Goal: Task Accomplishment & Management: Use online tool/utility

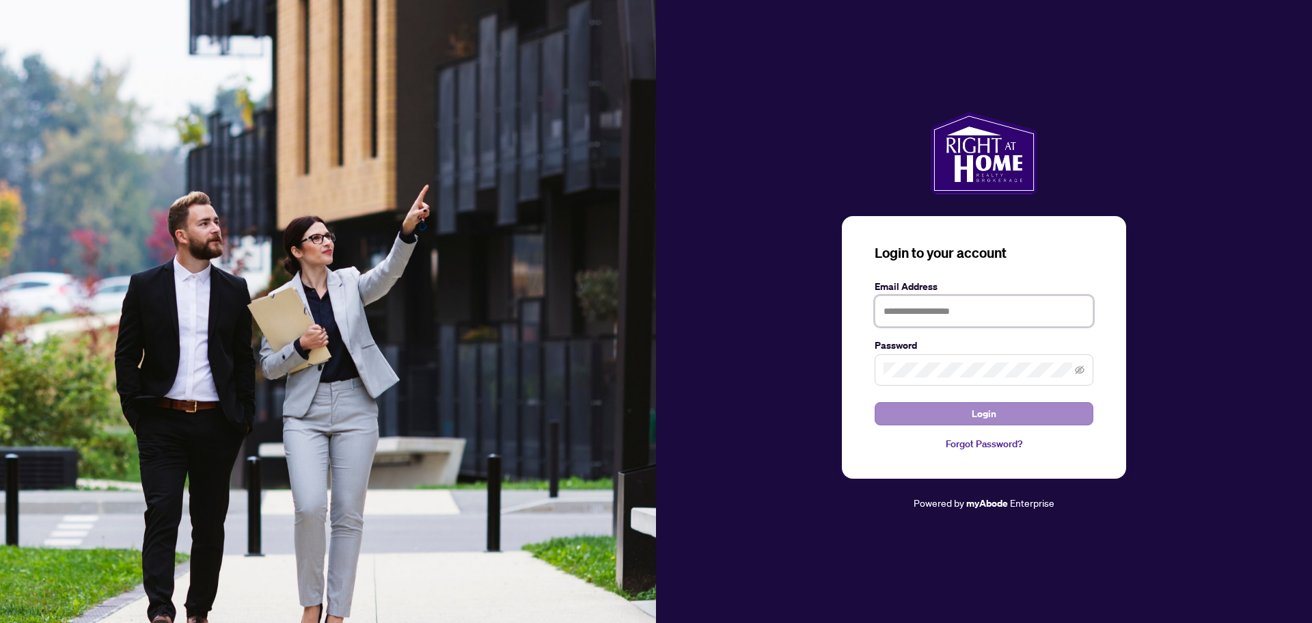
type input "**********"
click at [974, 407] on span "Login" at bounding box center [984, 413] width 25 height 22
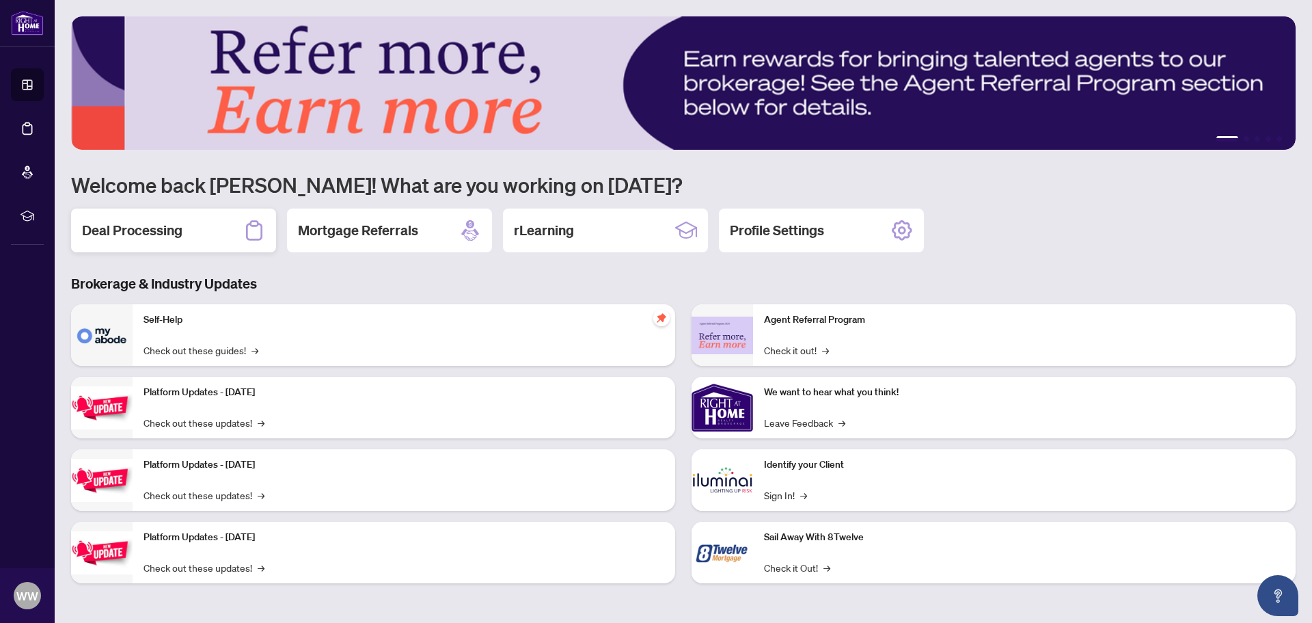
click at [166, 226] on h2 "Deal Processing" at bounding box center [132, 230] width 100 height 19
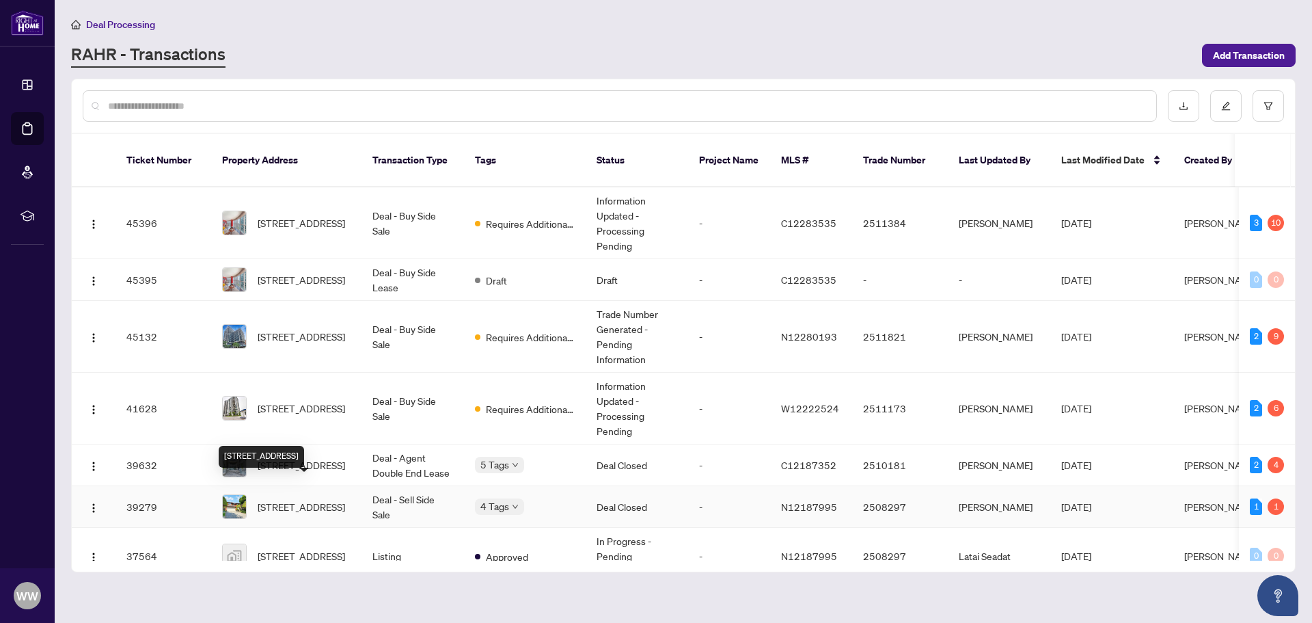
click at [307, 499] on span "[STREET_ADDRESS]" at bounding box center [301, 506] width 87 height 15
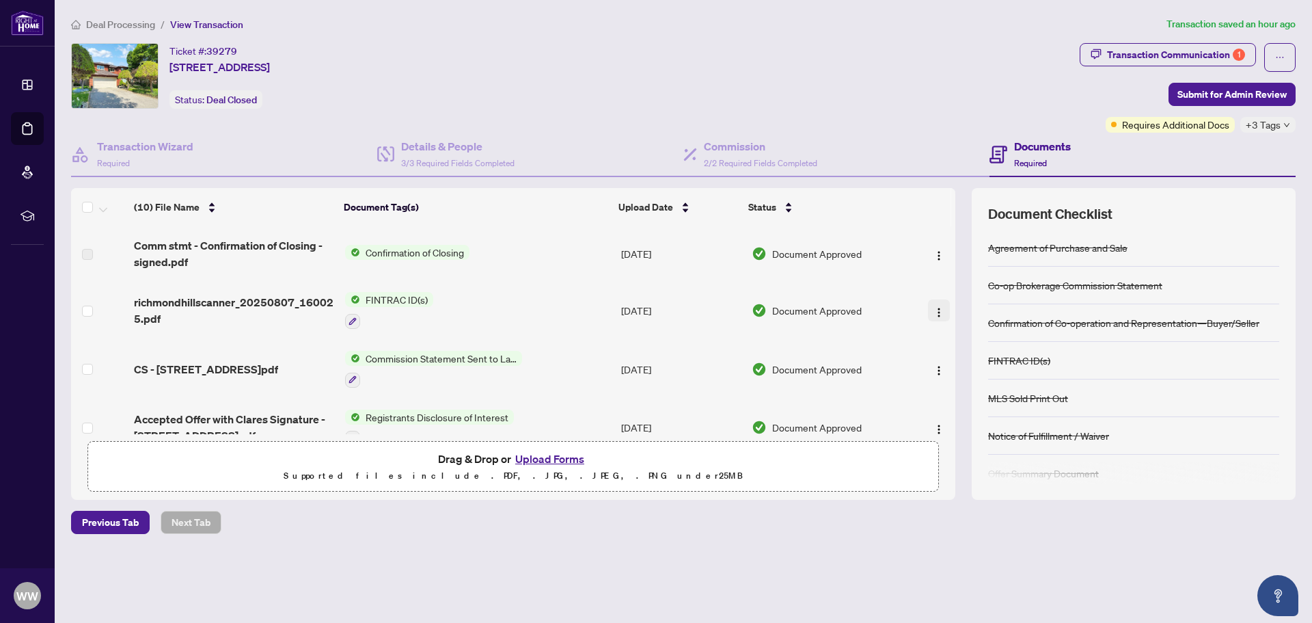
drag, startPoint x: 949, startPoint y: 292, endPoint x: 944, endPoint y: 308, distance: 17.1
click at [944, 308] on td at bounding box center [933, 310] width 46 height 59
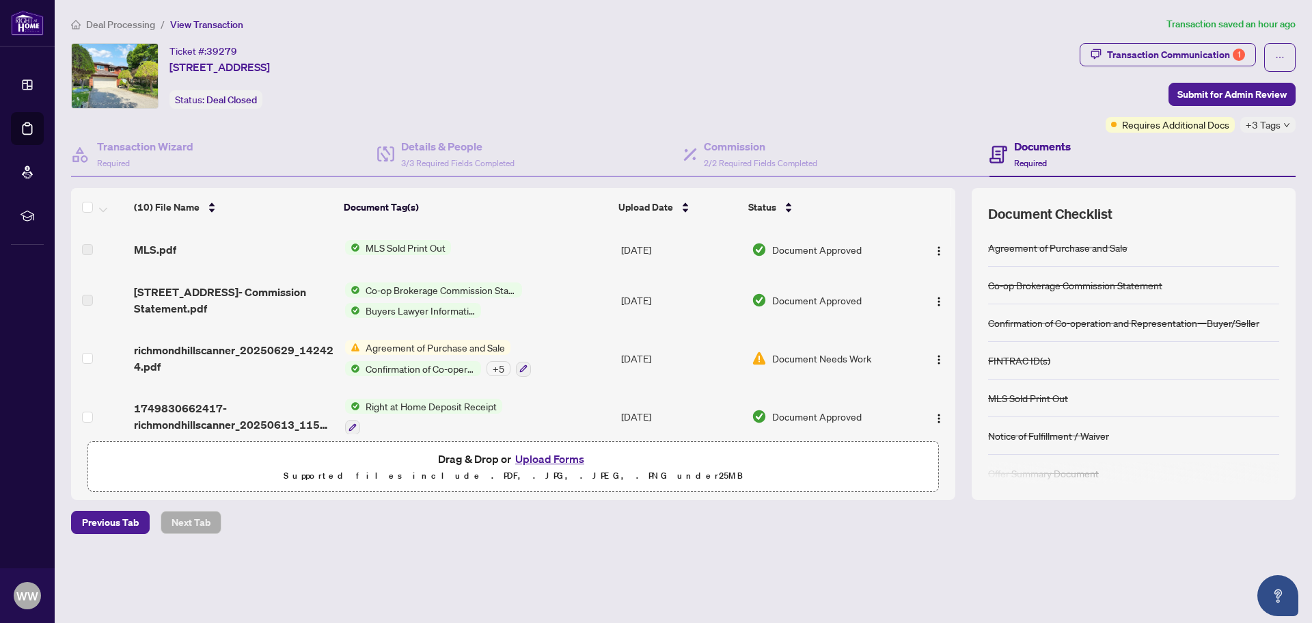
scroll to position [357, 0]
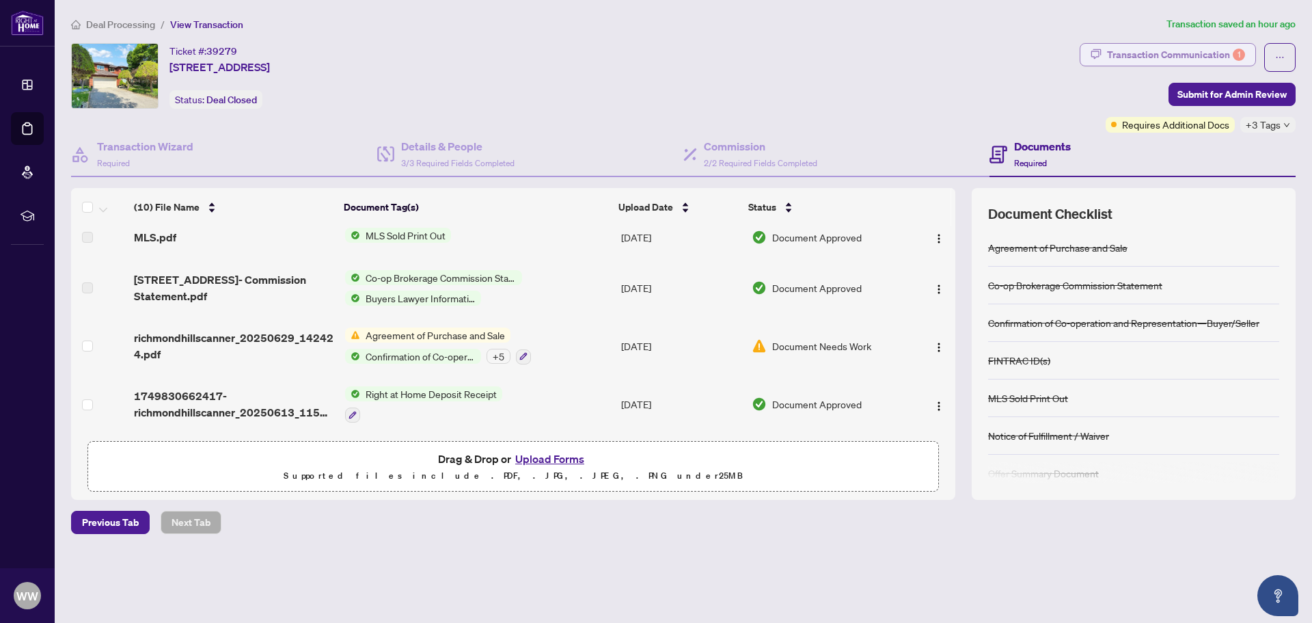
click at [1141, 51] on div "Transaction Communication 1" at bounding box center [1176, 55] width 138 height 22
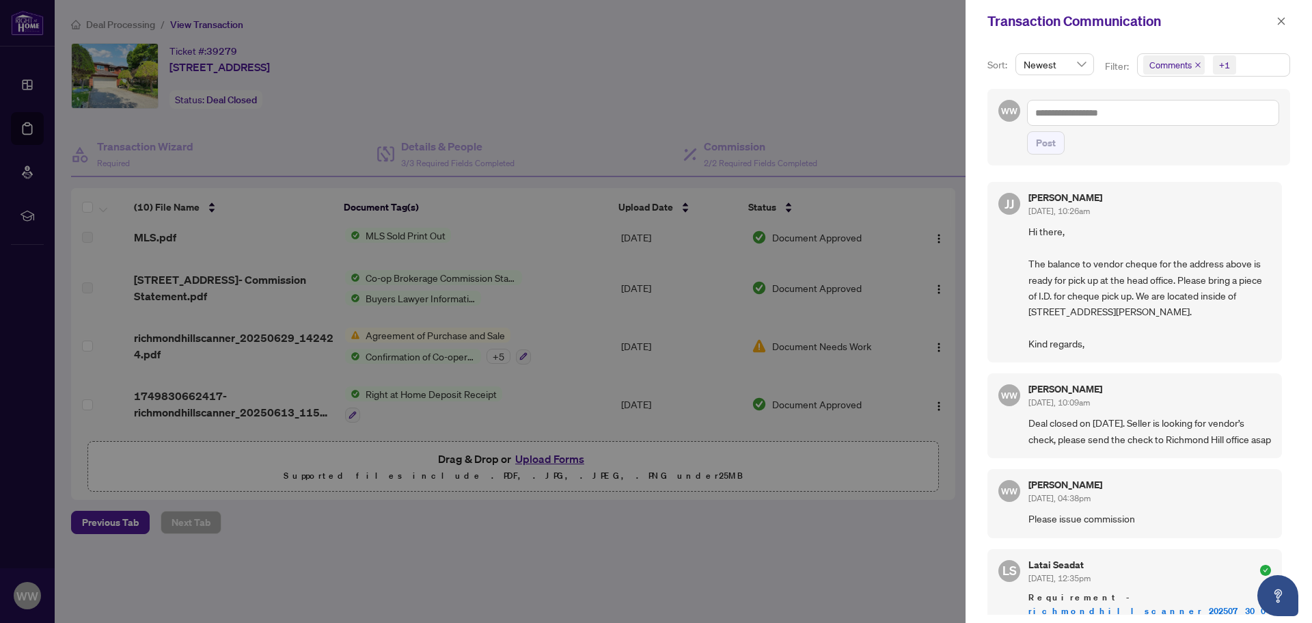
click at [459, 571] on div at bounding box center [656, 311] width 1312 height 623
click at [1284, 21] on icon "close" at bounding box center [1281, 21] width 10 height 10
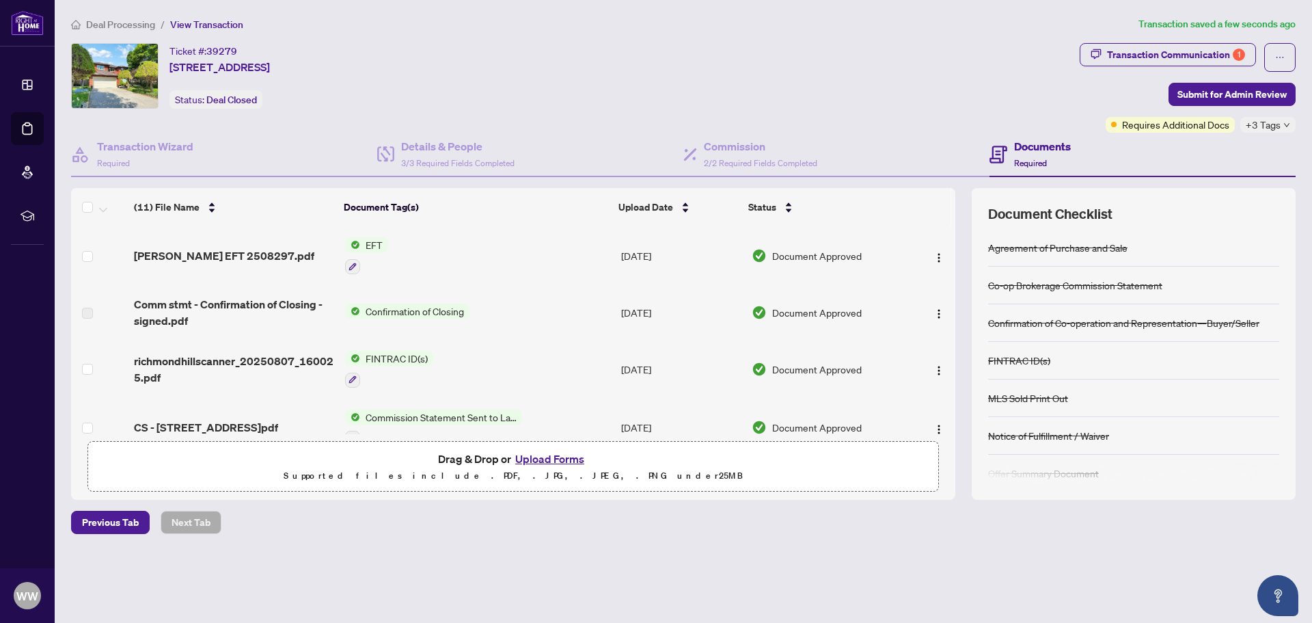
click at [368, 243] on span "EFT" at bounding box center [374, 244] width 28 height 15
click at [337, 310] on span "EFT" at bounding box center [365, 312] width 150 height 15
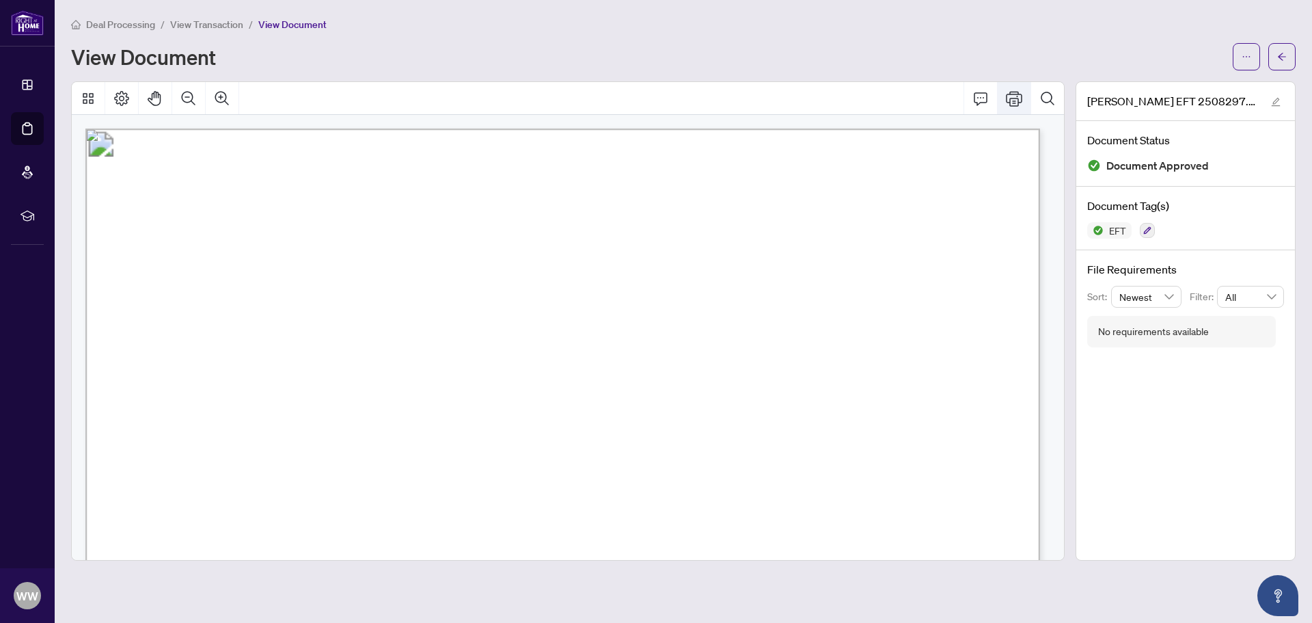
click at [1017, 100] on icon "Print" at bounding box center [1014, 98] width 16 height 16
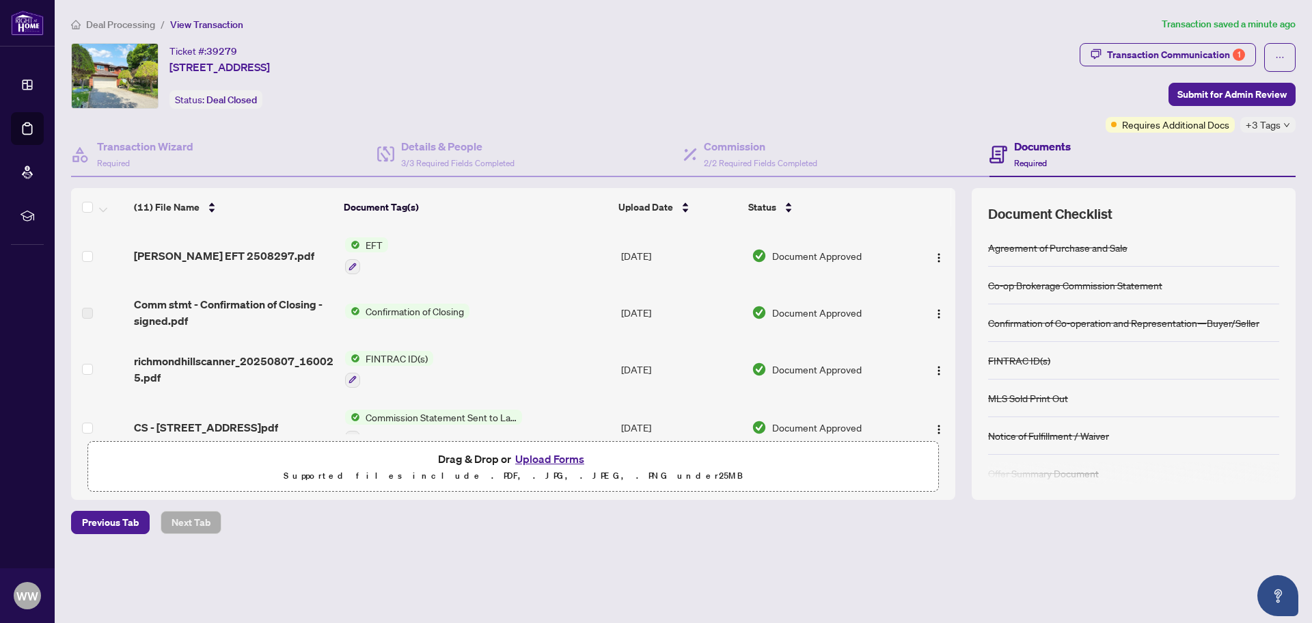
click at [951, 281] on td at bounding box center [933, 255] width 46 height 59
click at [113, 21] on span "Deal Processing" at bounding box center [120, 24] width 69 height 12
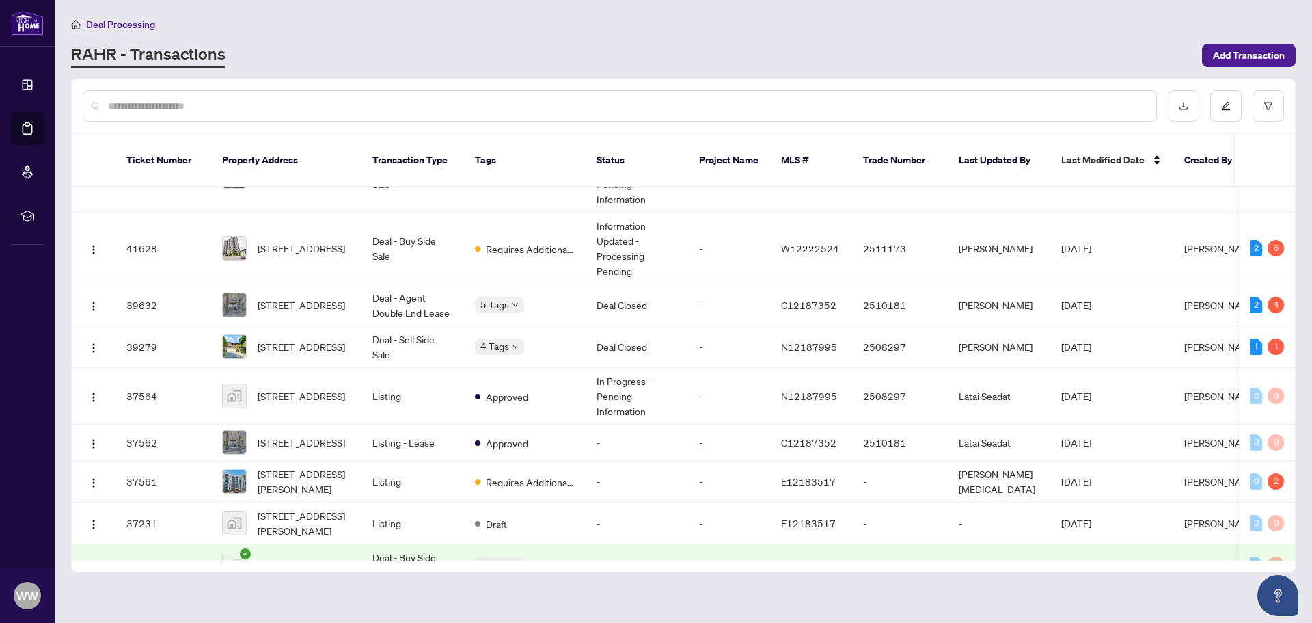
scroll to position [170, 0]
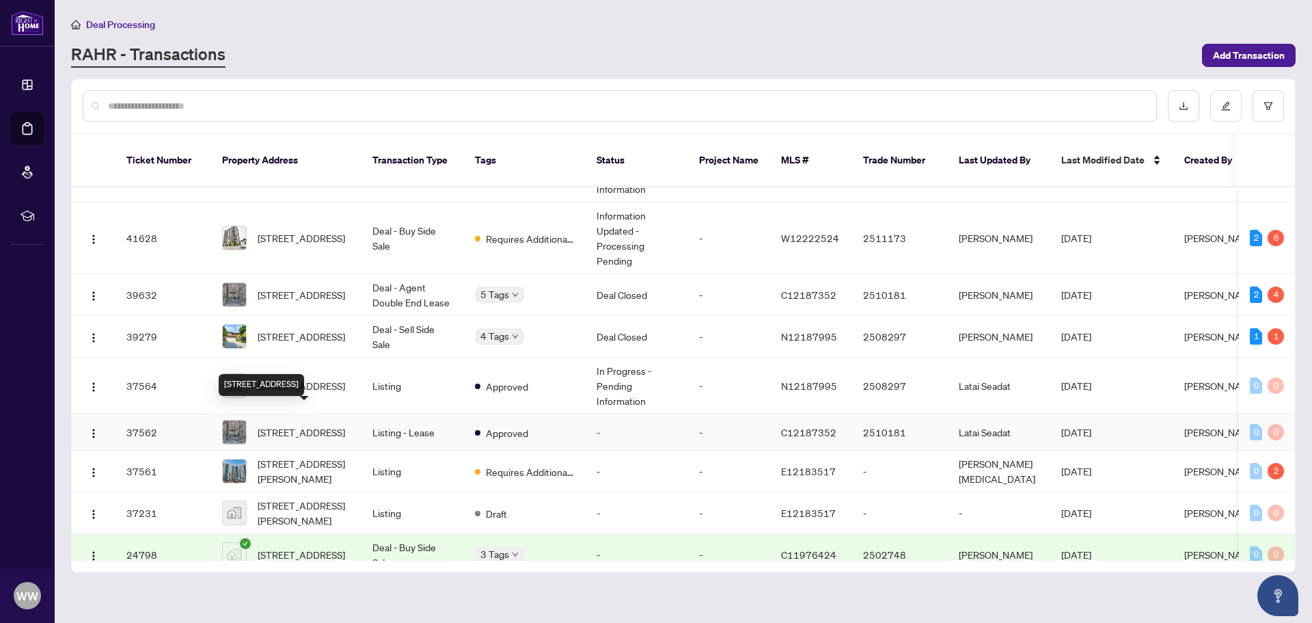
click at [312, 424] on span "[STREET_ADDRESS]" at bounding box center [301, 431] width 87 height 15
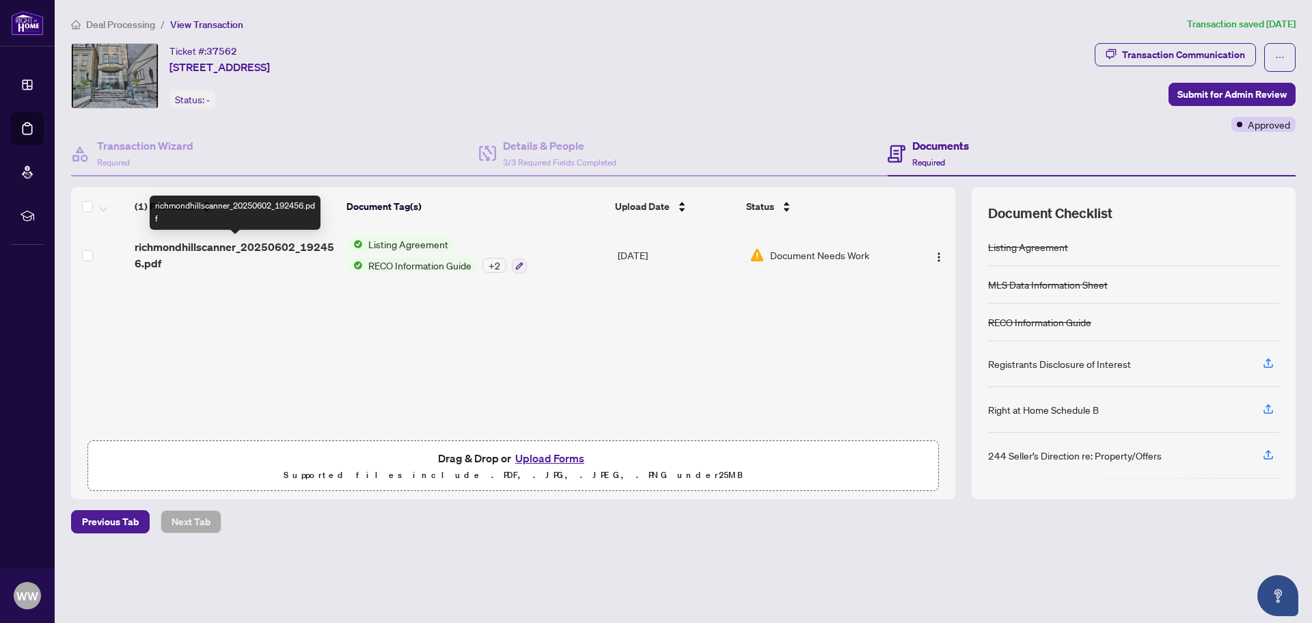
click at [254, 238] on span "richmondhillscanner_20250602_192456.pdf" at bounding box center [236, 254] width 202 height 33
click at [127, 24] on span "Deal Processing" at bounding box center [120, 24] width 69 height 12
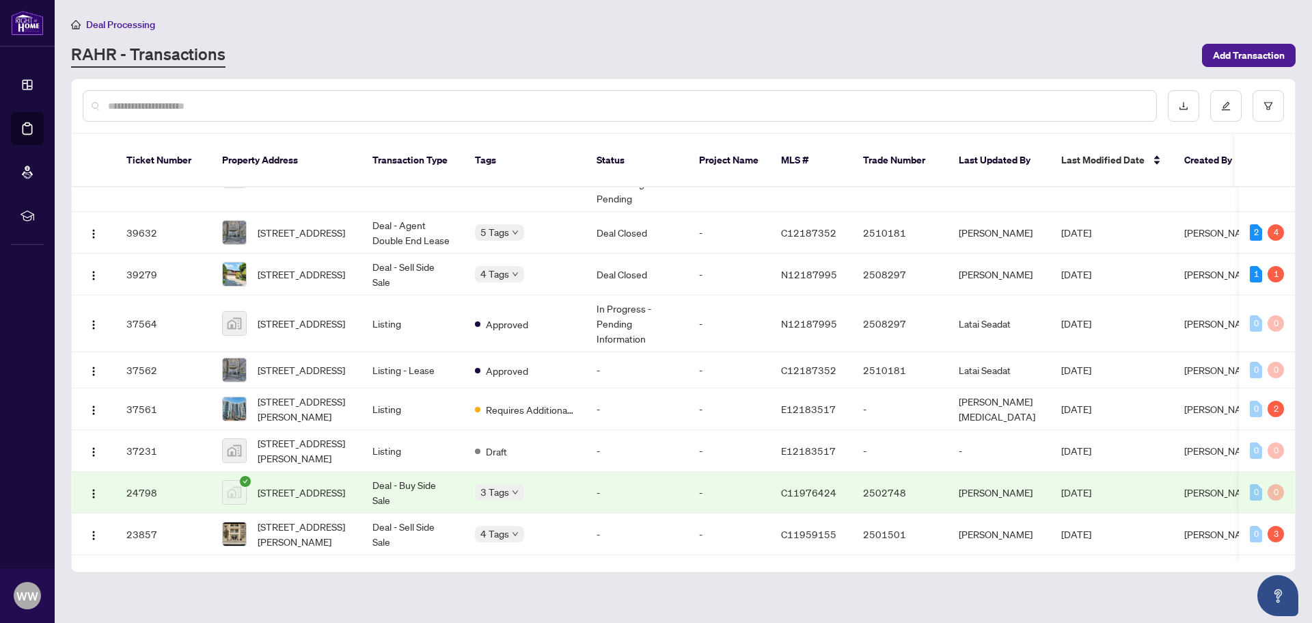
scroll to position [234, 0]
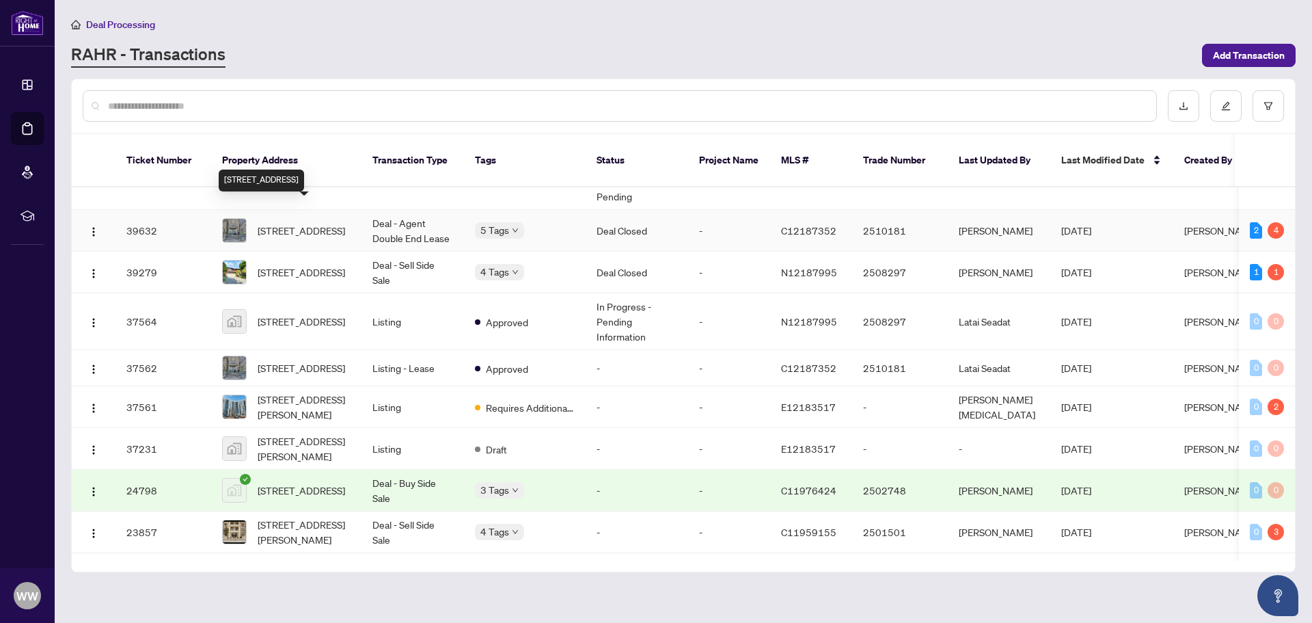
click at [286, 223] on span "[STREET_ADDRESS]" at bounding box center [301, 230] width 87 height 15
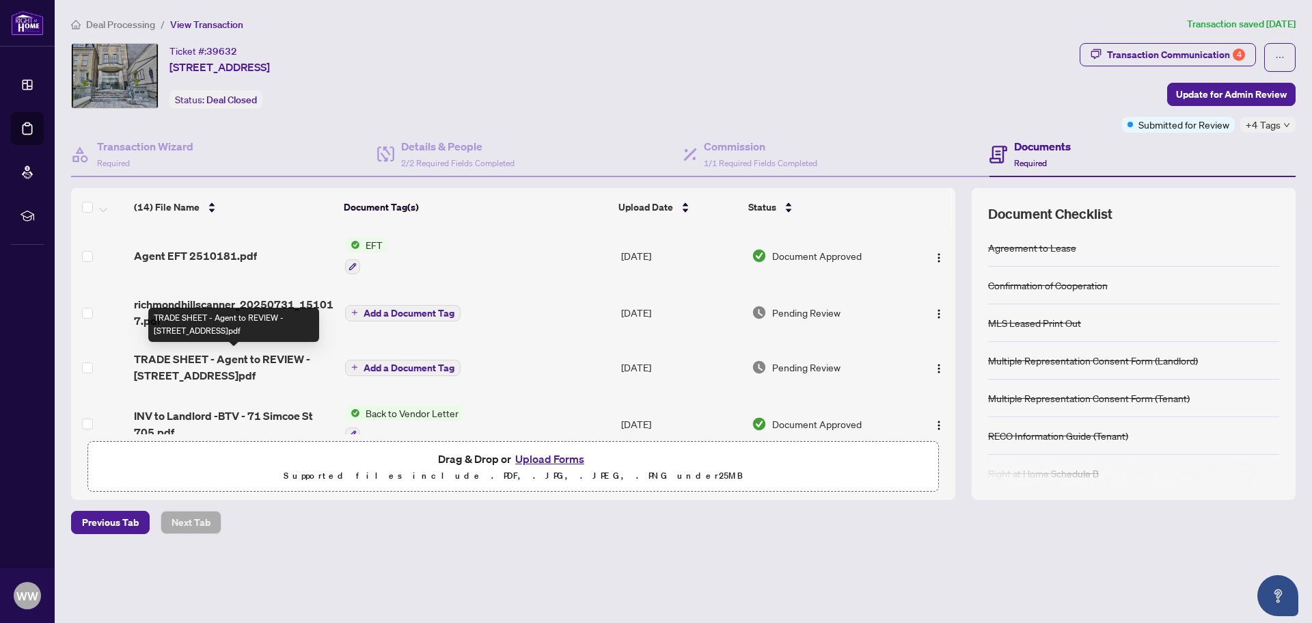
click at [261, 358] on span "TRADE SHEET - Agent to REVIEW - 71 Simcoe St 705.pdf" at bounding box center [234, 367] width 200 height 33
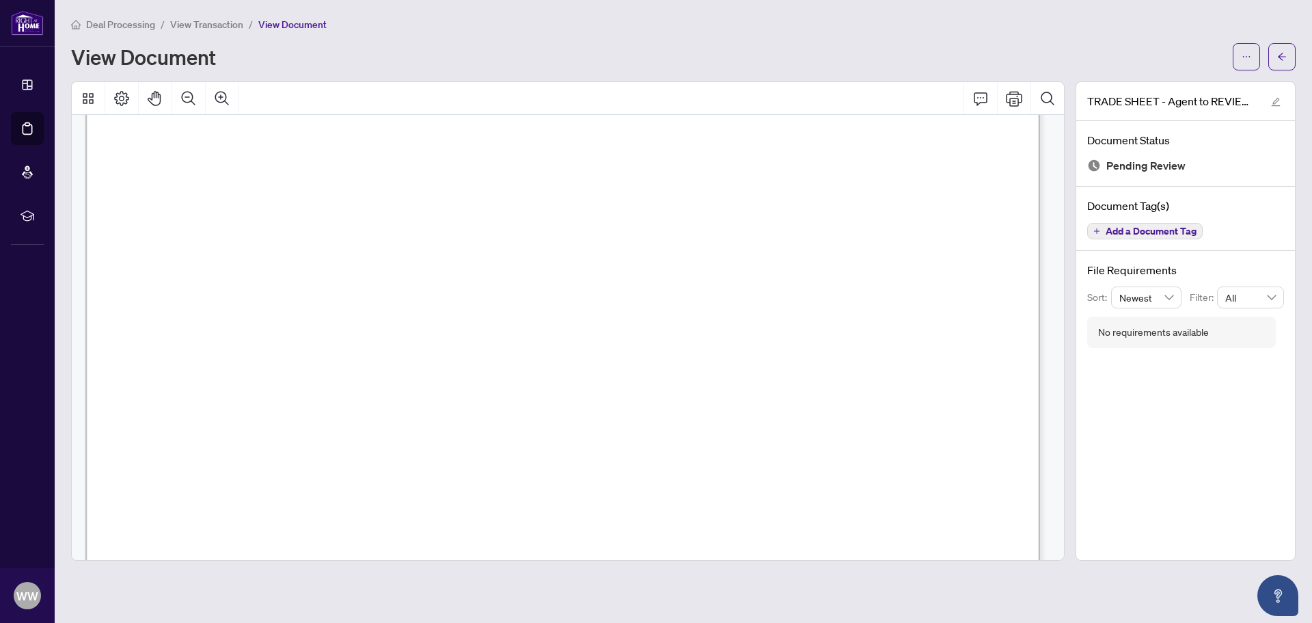
scroll to position [316, 0]
